Goal: Task Accomplishment & Management: Manage account settings

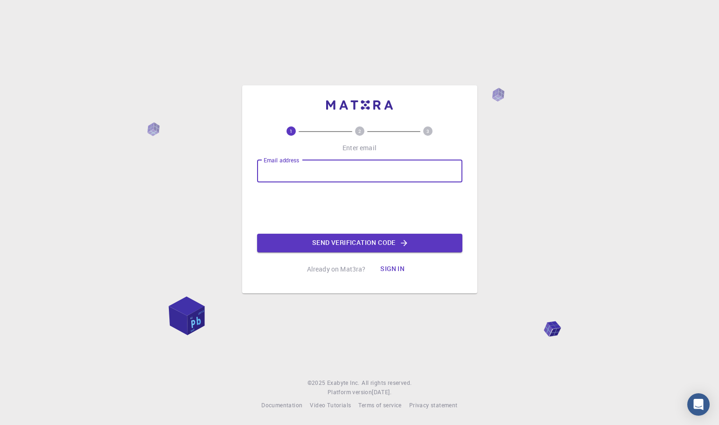
click at [322, 161] on input "Email address" at bounding box center [359, 171] width 205 height 22
type input "[EMAIL_ADDRESS][DOMAIN_NAME]"
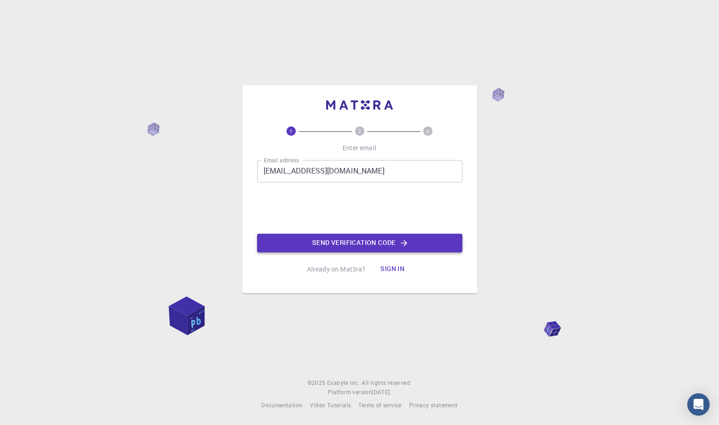
click at [363, 239] on button "Send verification code" at bounding box center [359, 243] width 205 height 19
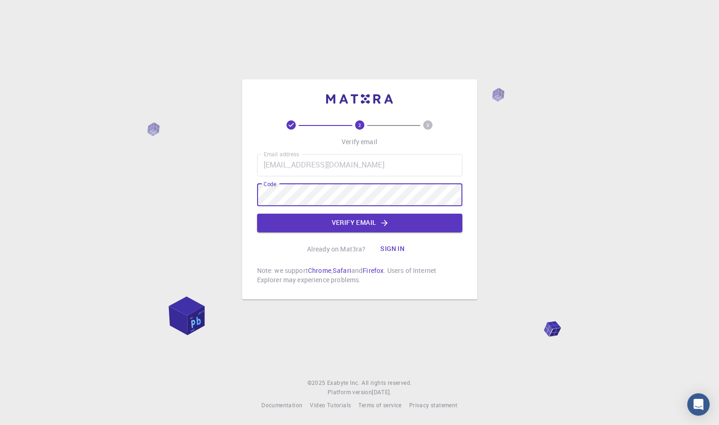
drag, startPoint x: 347, startPoint y: 222, endPoint x: 351, endPoint y: 225, distance: 5.7
click at [348, 223] on button "Verify email" at bounding box center [359, 223] width 205 height 19
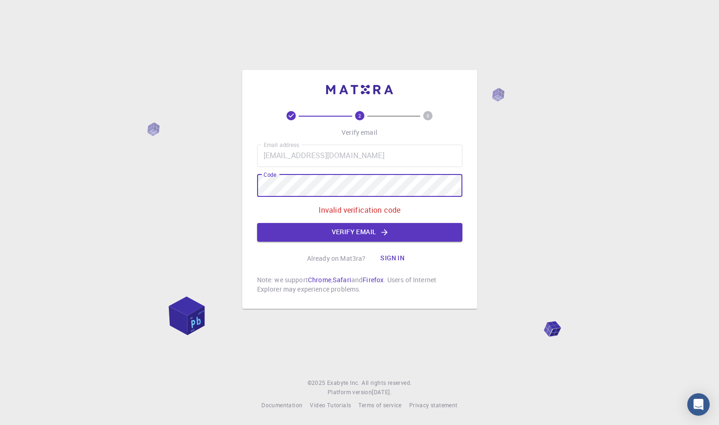
click at [399, 254] on button "Sign in" at bounding box center [392, 258] width 39 height 19
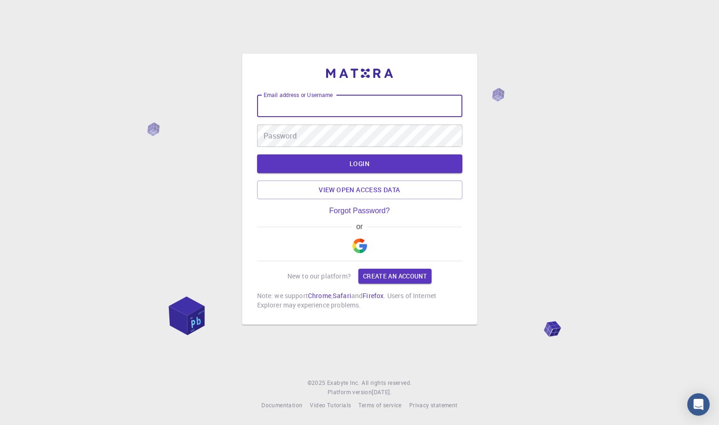
click at [349, 107] on input "Email address or Username" at bounding box center [359, 106] width 205 height 22
type input "[PERSON_NAME]"
